Goal: Task Accomplishment & Management: Complete application form

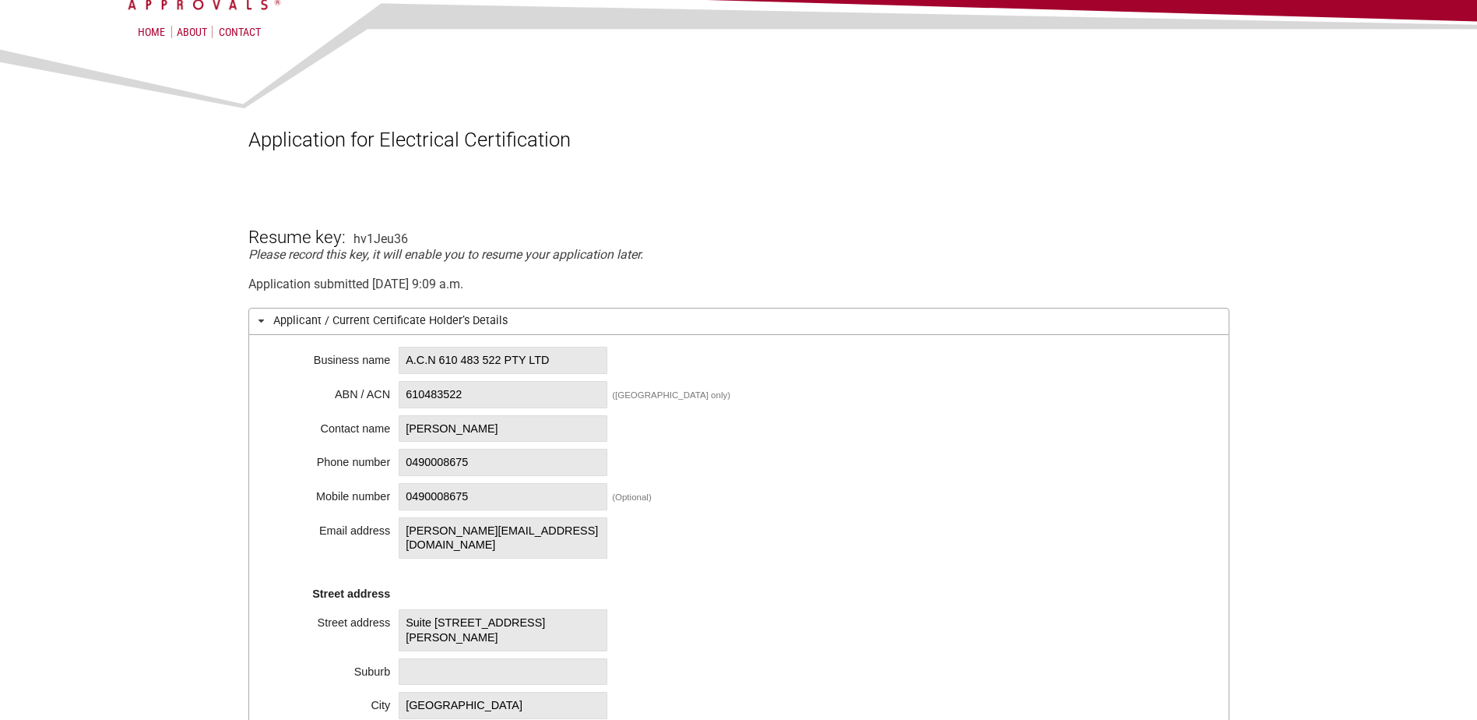
scroll to position [78, 0]
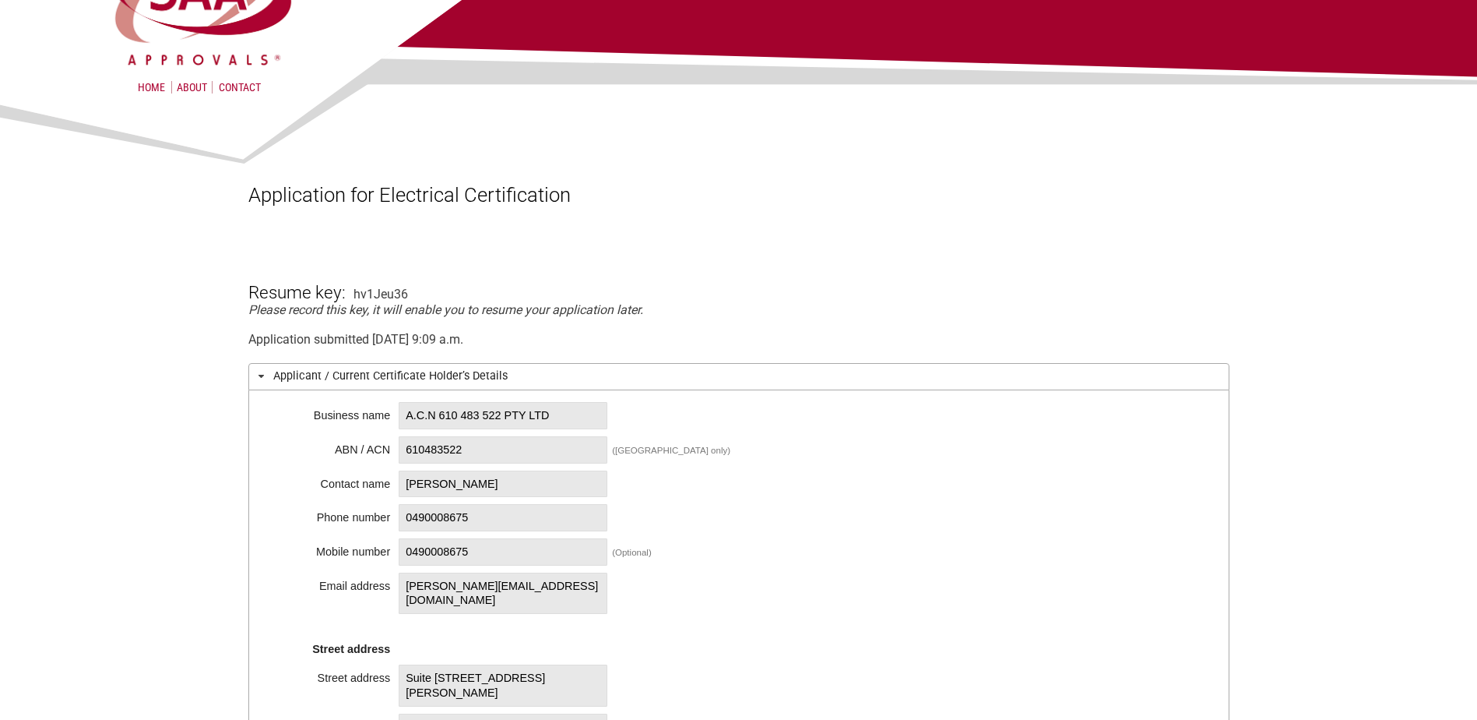
click at [423, 425] on span "A.C.N 610 483 522 PTY LTD" at bounding box center [503, 415] width 209 height 27
drag, startPoint x: 441, startPoint y: 417, endPoint x: 512, endPoint y: 414, distance: 70.9
click at [512, 414] on span "A.C.N 610 483 522 PTY LTD" at bounding box center [503, 415] width 209 height 27
copy span "610 483 522"
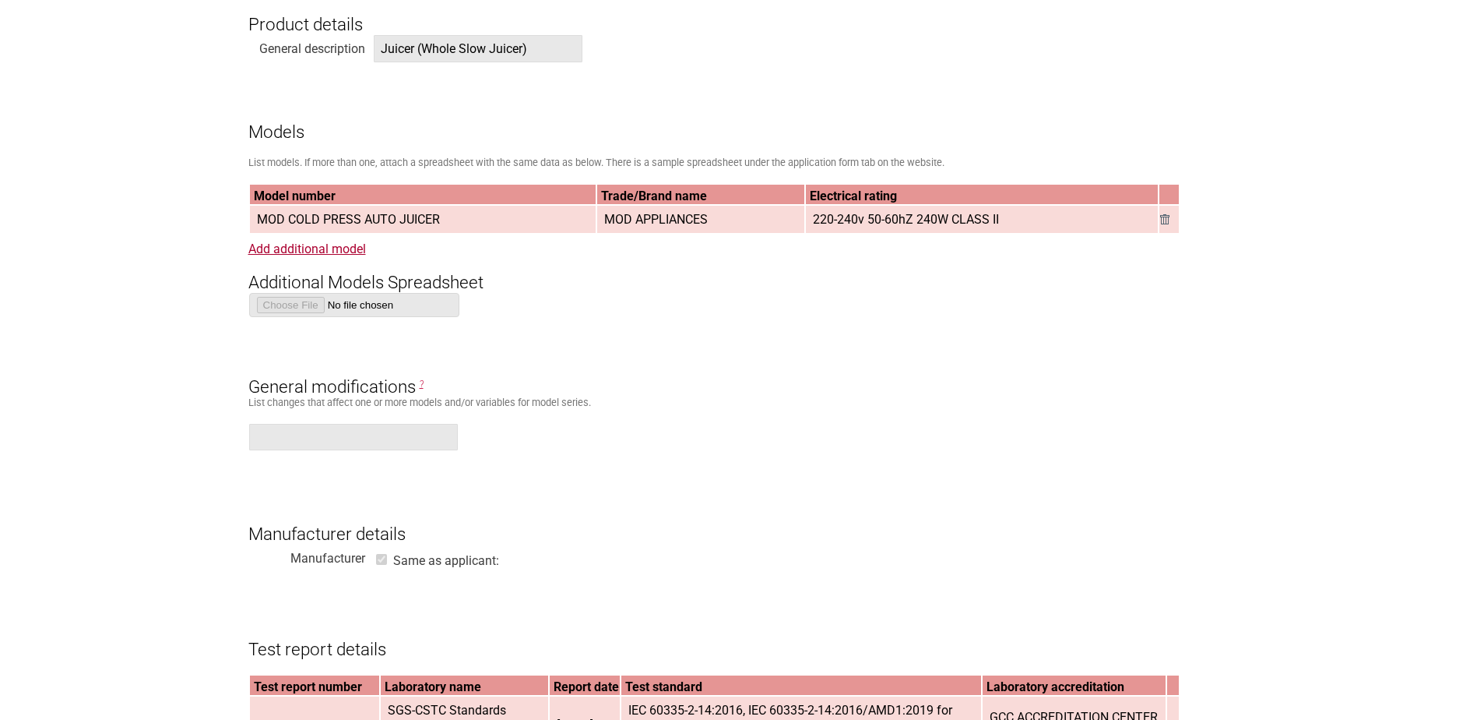
scroll to position [1168, 0]
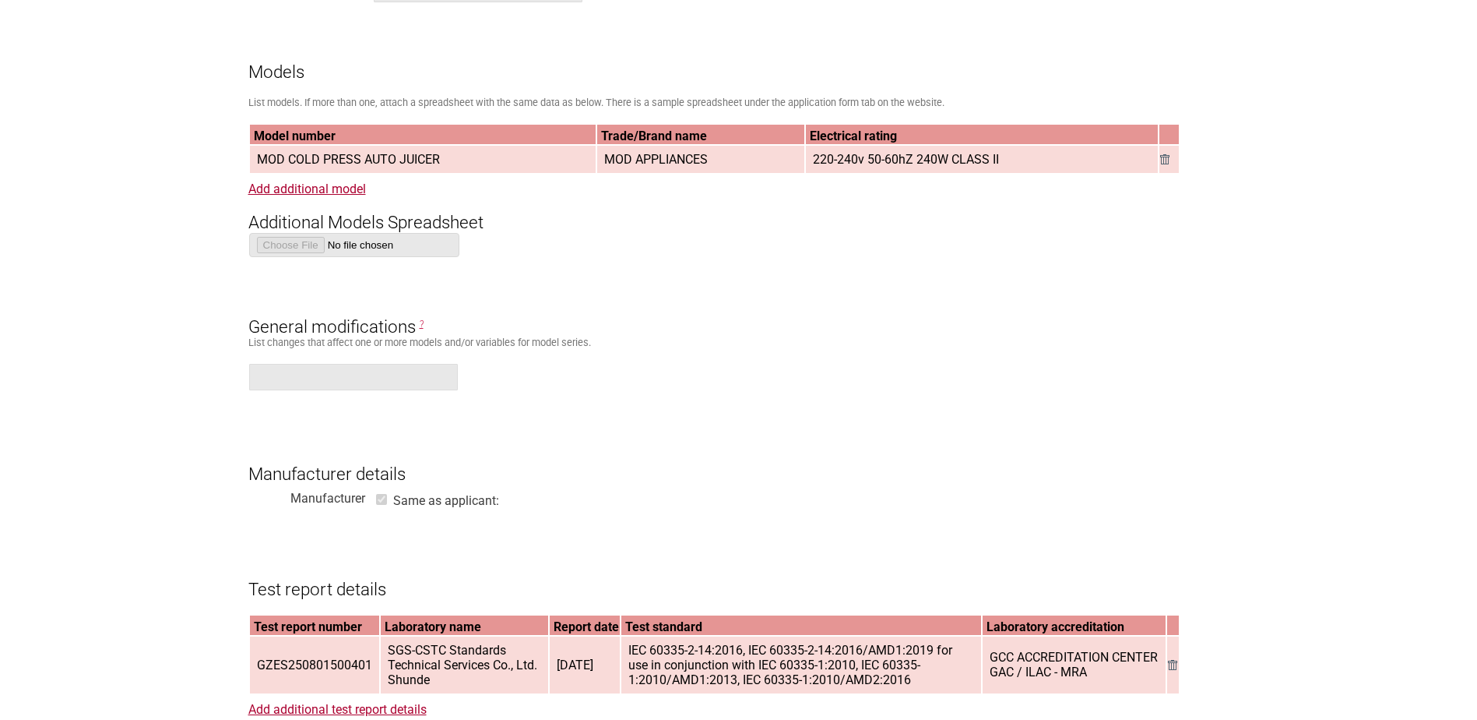
click at [1419, 221] on section "Application for Electrical Certification Resume key: hv1Jeu36 Please record thi…" at bounding box center [738, 453] width 1477 height 2892
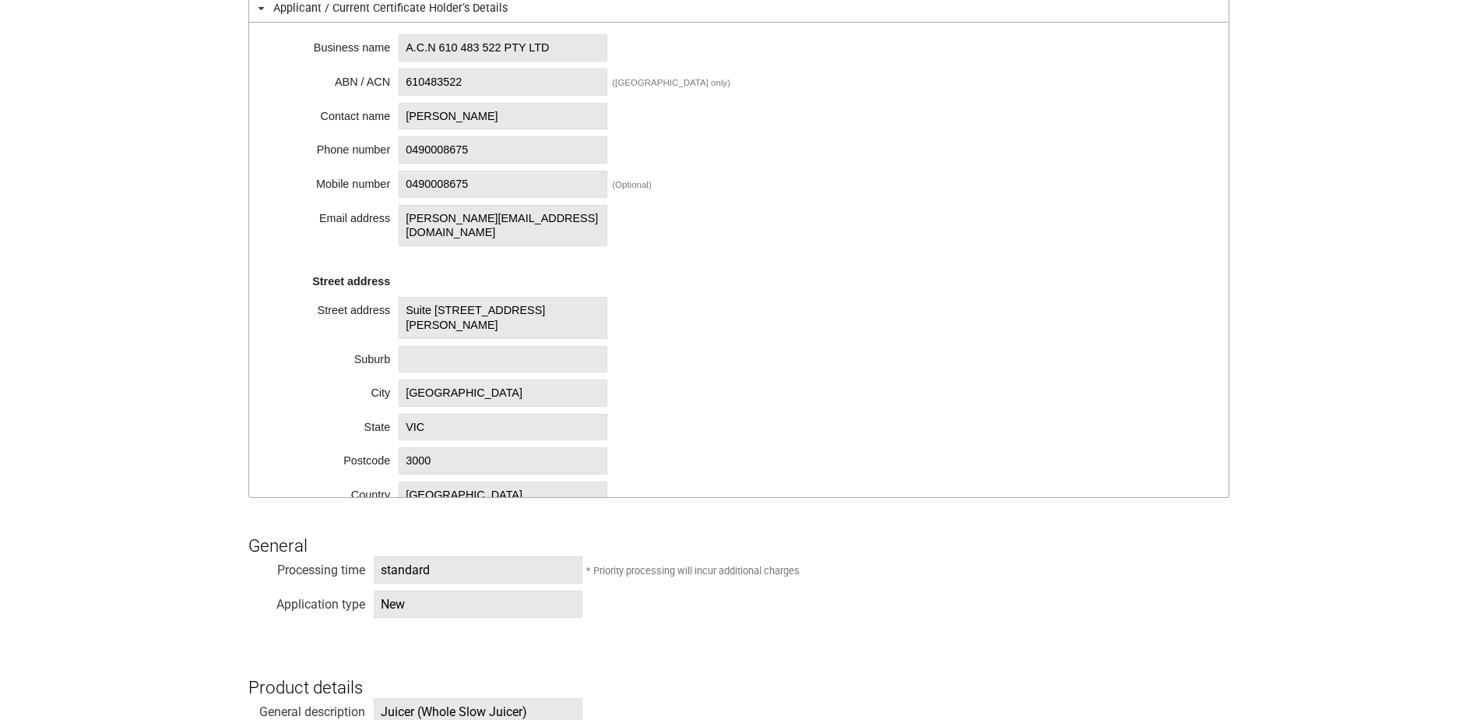
scroll to position [467, 0]
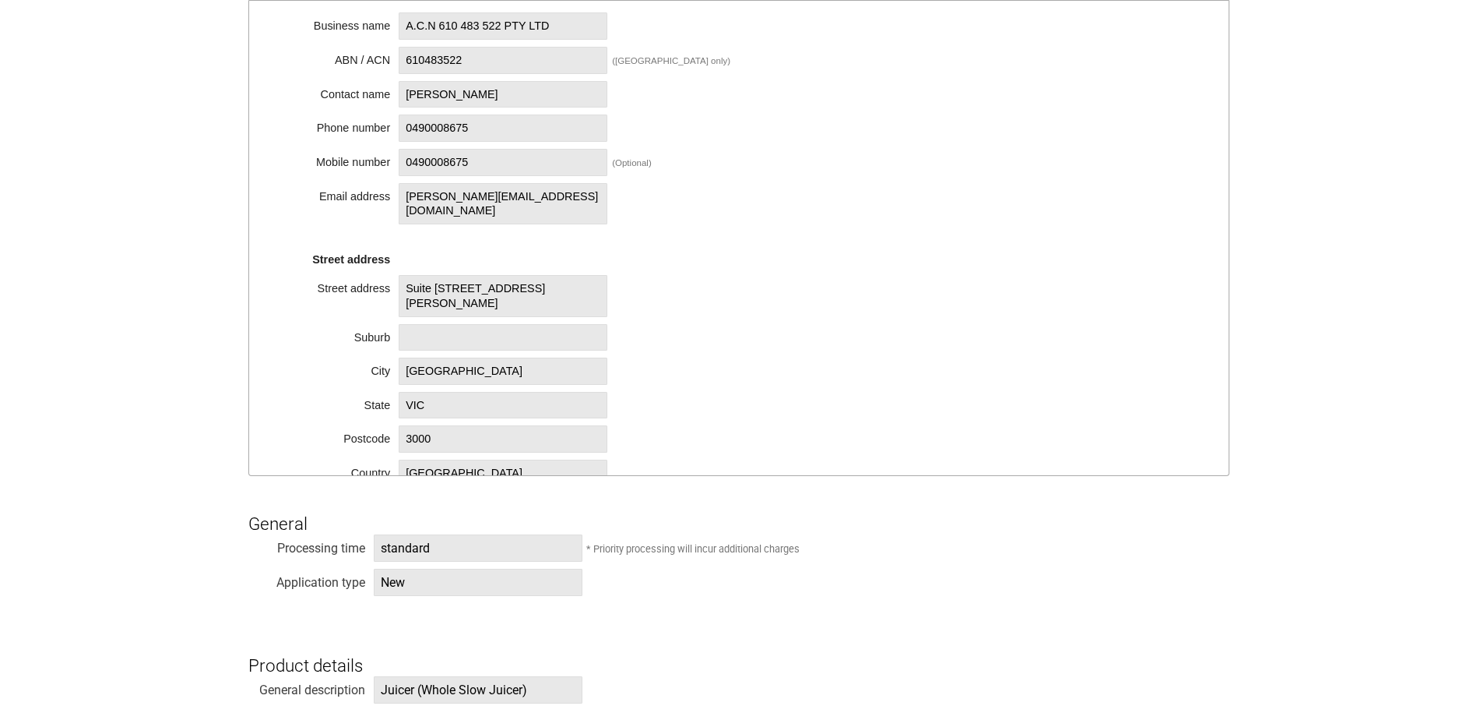
drag, startPoint x: 815, startPoint y: 249, endPoint x: 822, endPoint y: 240, distance: 11.7
click at [821, 241] on div "Business name A.C.N 610 483 522 PTY LTD ABN / ACN 610483522 (Australia only) Co…" at bounding box center [738, 238] width 981 height 475
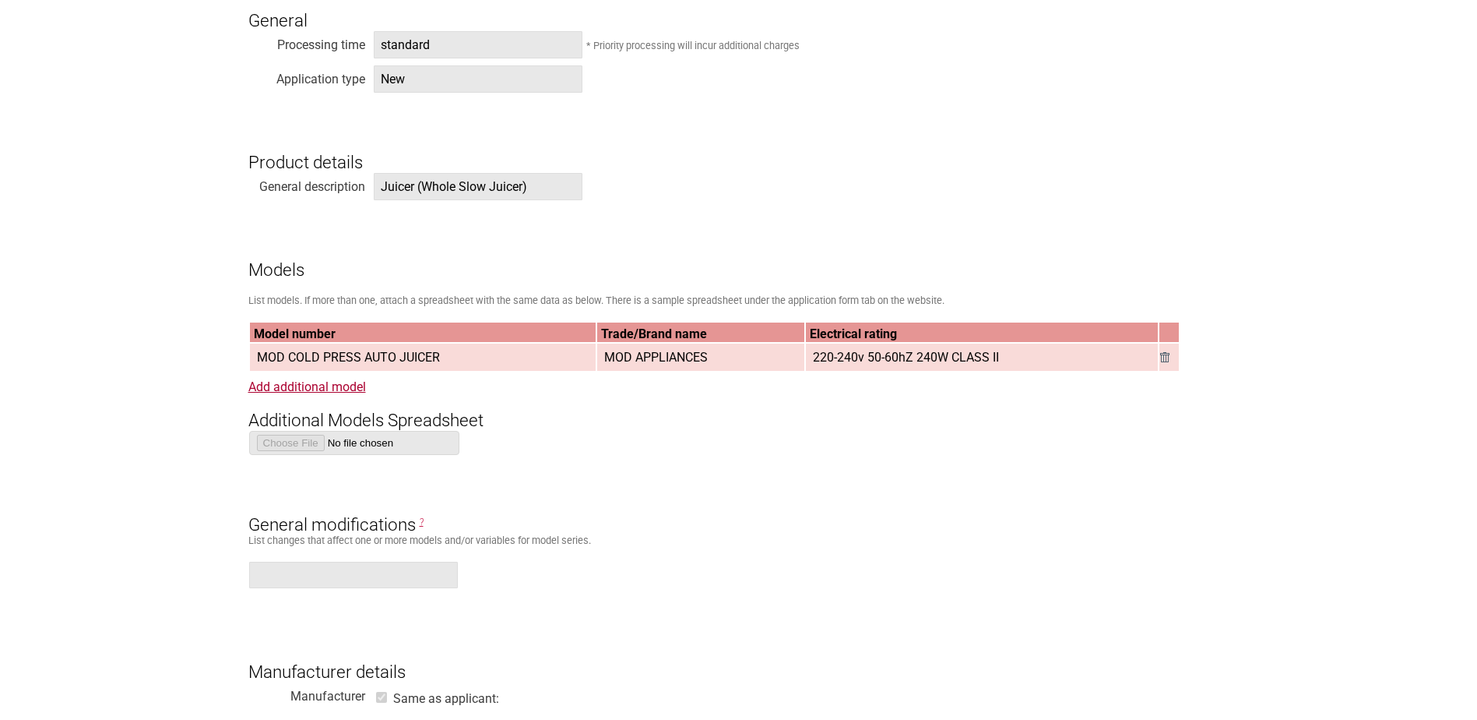
click at [528, 426] on h3 "Additional Models Spreadsheet" at bounding box center [738, 407] width 981 height 47
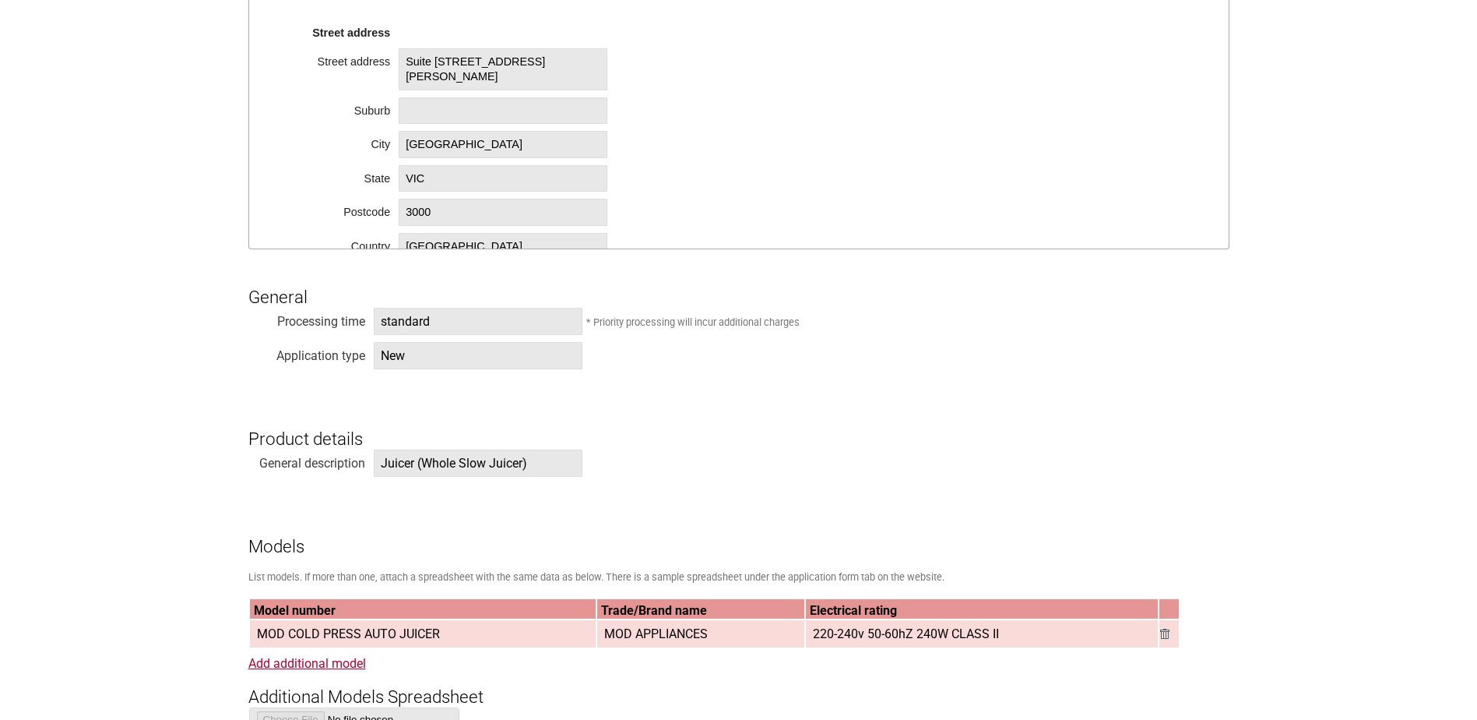
scroll to position [389, 0]
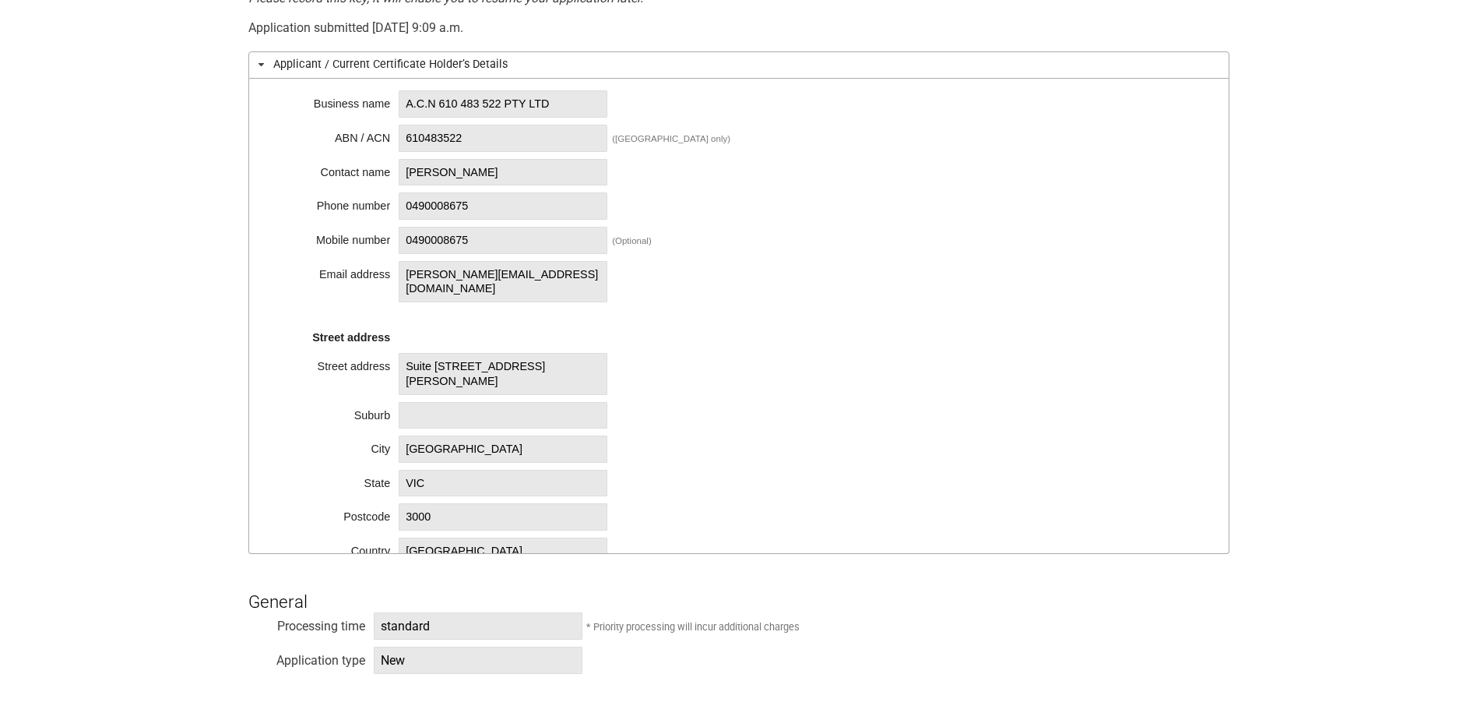
click at [301, 270] on div "Email address" at bounding box center [331, 271] width 117 height 16
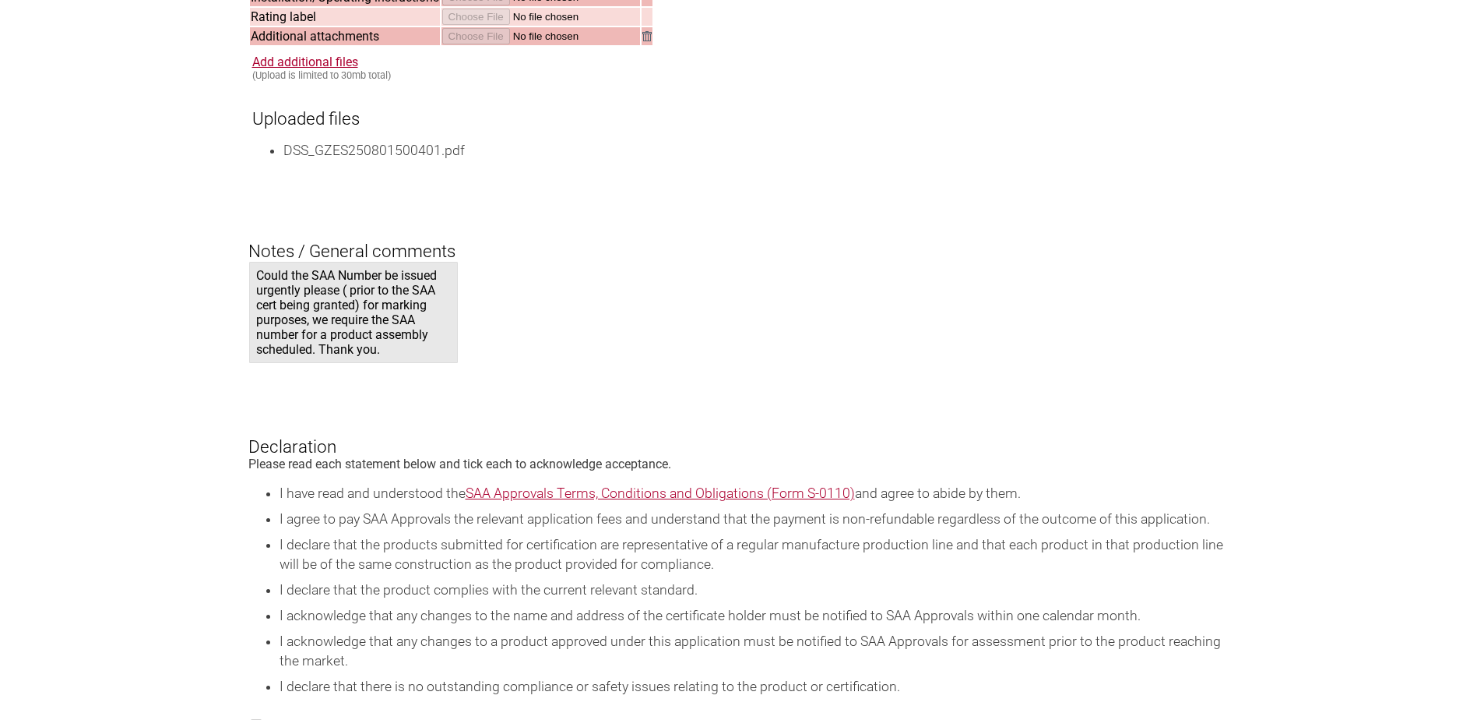
scroll to position [2414, 0]
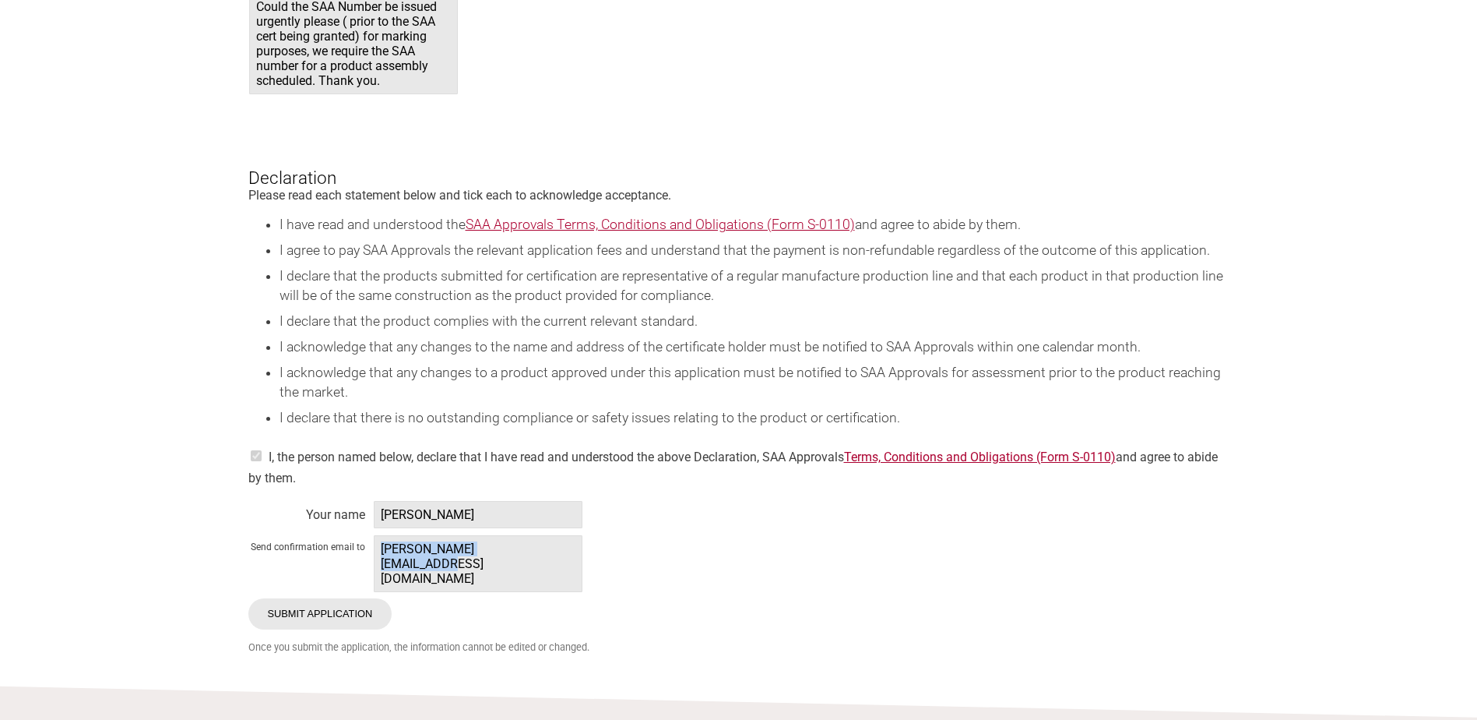
drag, startPoint x: 534, startPoint y: 561, endPoint x: 382, endPoint y: 564, distance: 152.7
click at [382, 564] on span "[PERSON_NAME][EMAIL_ADDRESS][DOMAIN_NAME]" at bounding box center [478, 563] width 209 height 57
copy span "[PERSON_NAME][EMAIL_ADDRESS][DOMAIN_NAME]"
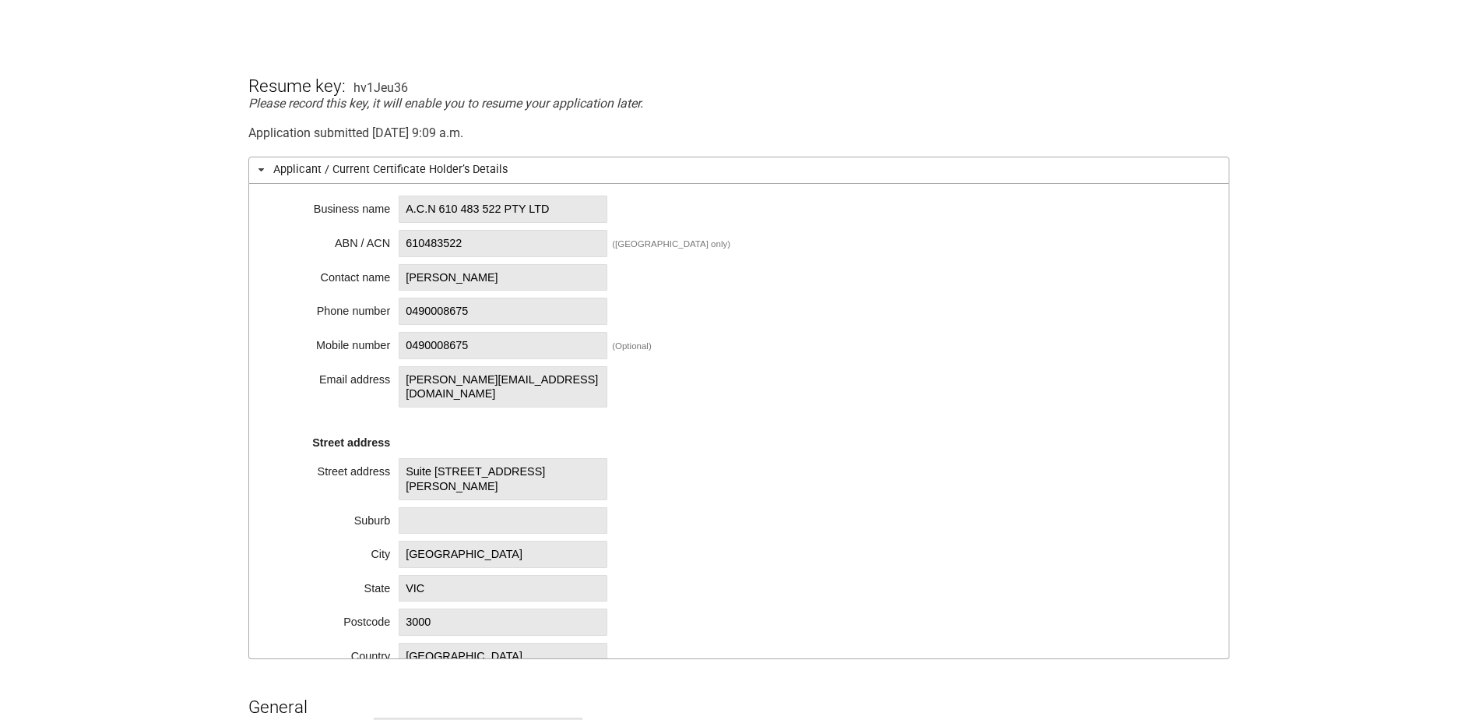
scroll to position [545, 0]
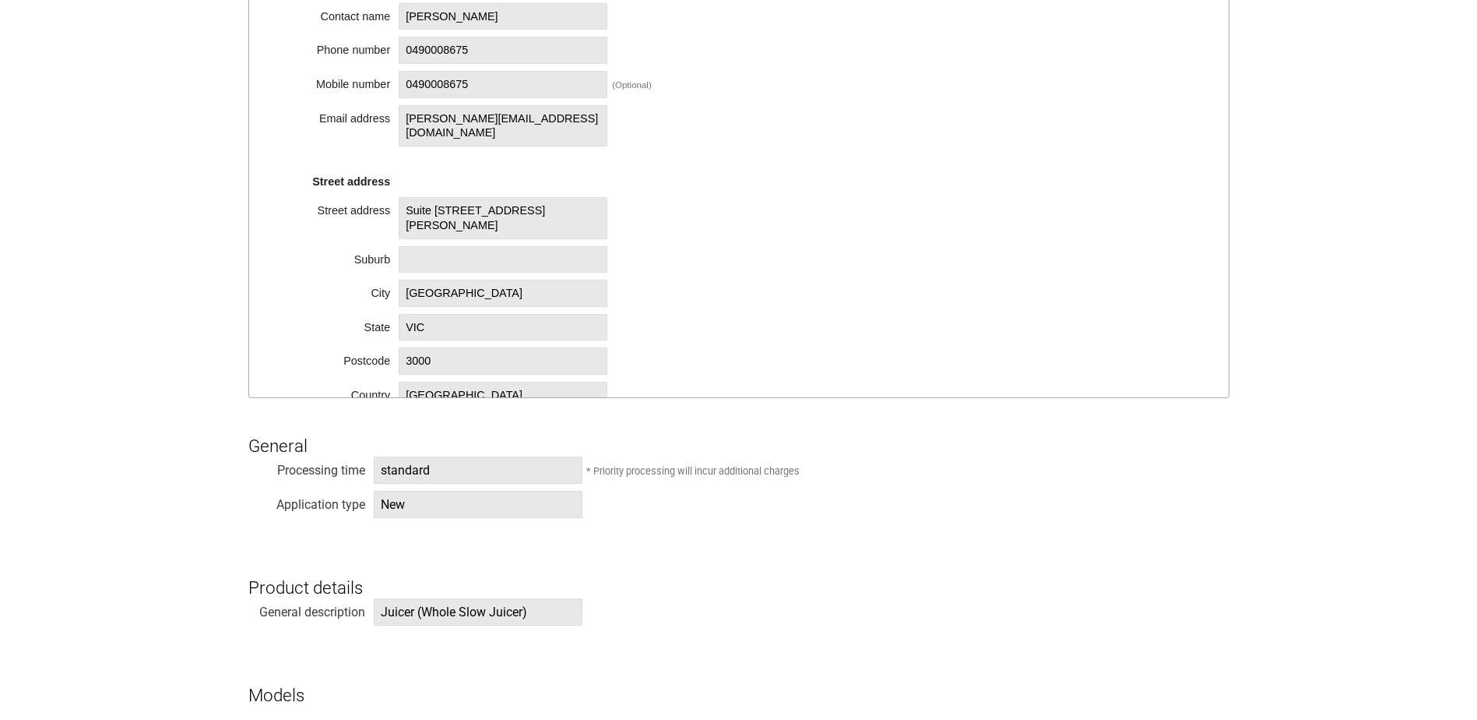
click at [382, 314] on span "Juicer (Whole Slow Juicer)" at bounding box center [478, 611] width 209 height 27
drag, startPoint x: 379, startPoint y: 612, endPoint x: 416, endPoint y: 613, distance: 36.6
click at [416, 314] on span "Juicer (Whole Slow Juicer)" at bounding box center [478, 611] width 209 height 27
copy span "Juicer"
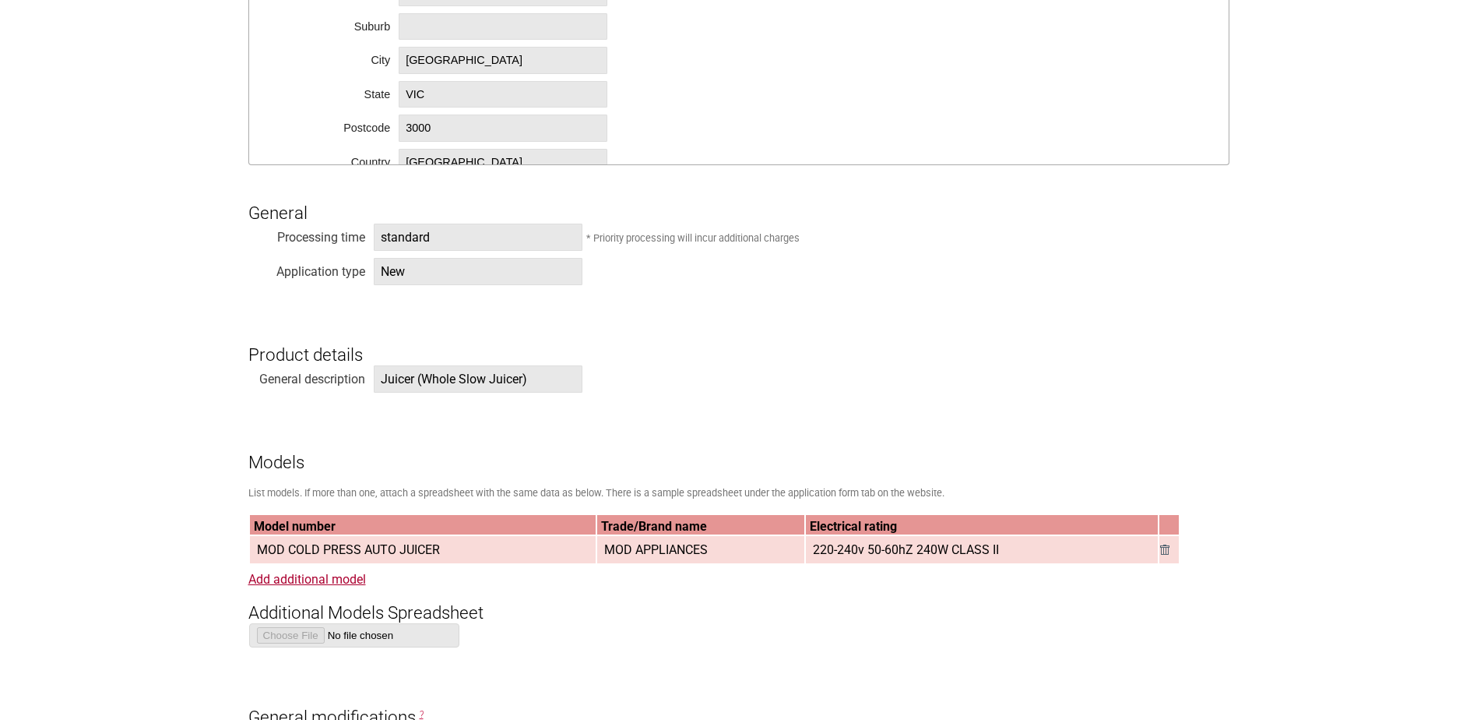
scroll to position [779, 0]
